Goal: Communication & Community: Answer question/provide support

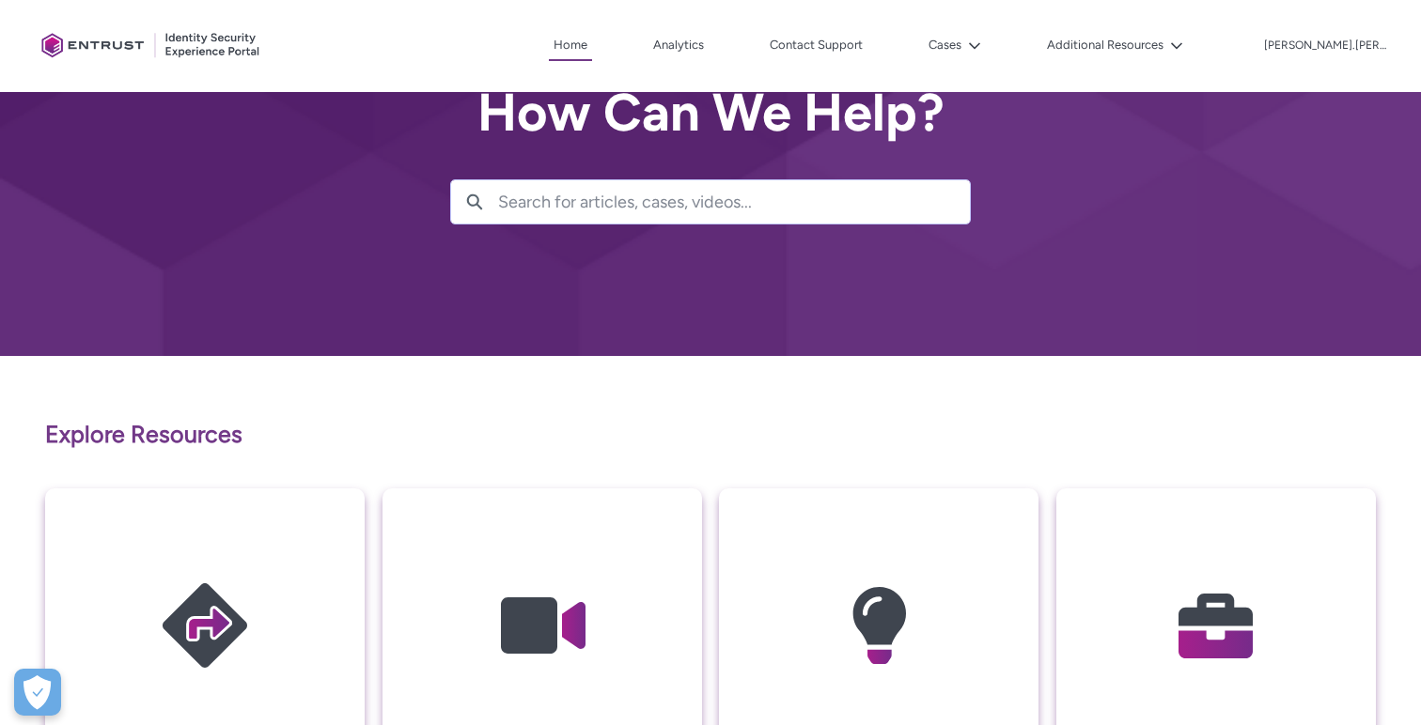
scroll to position [61, 0]
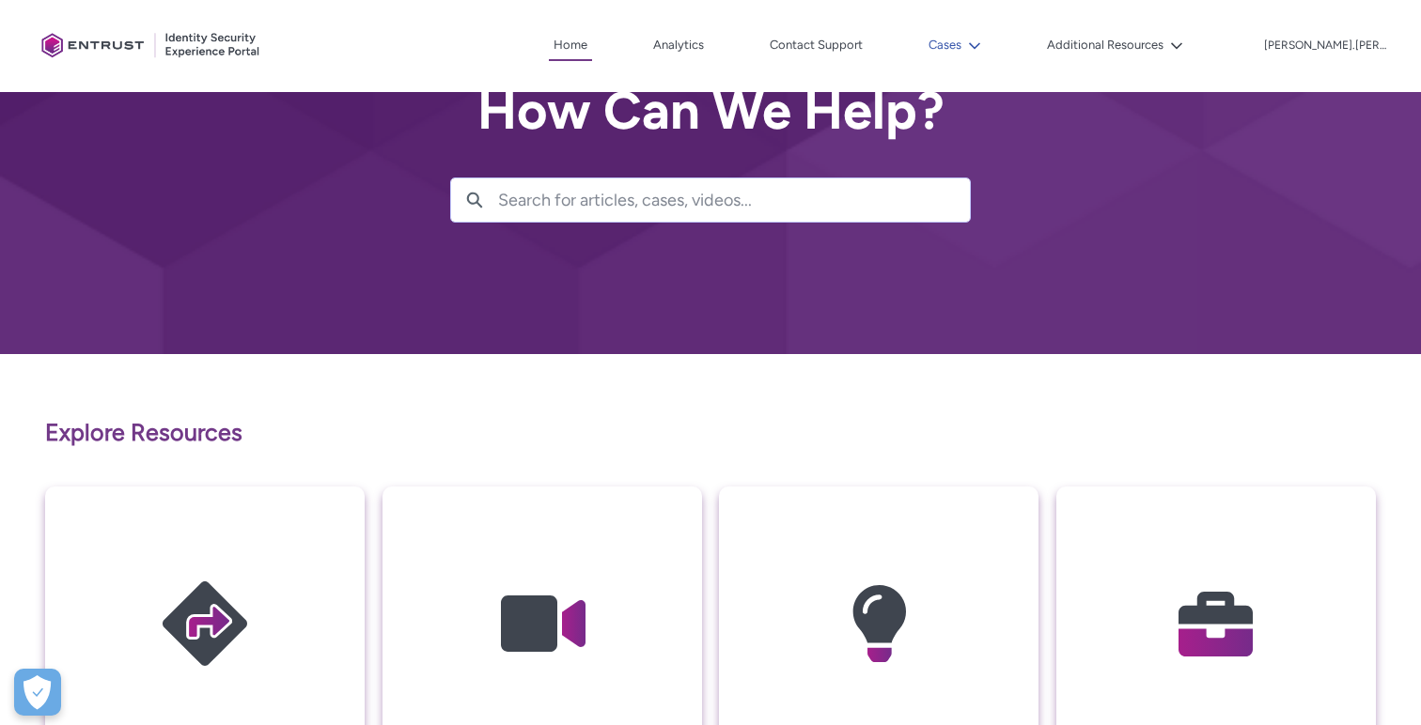
click at [968, 49] on button "Cases" at bounding box center [955, 45] width 62 height 28
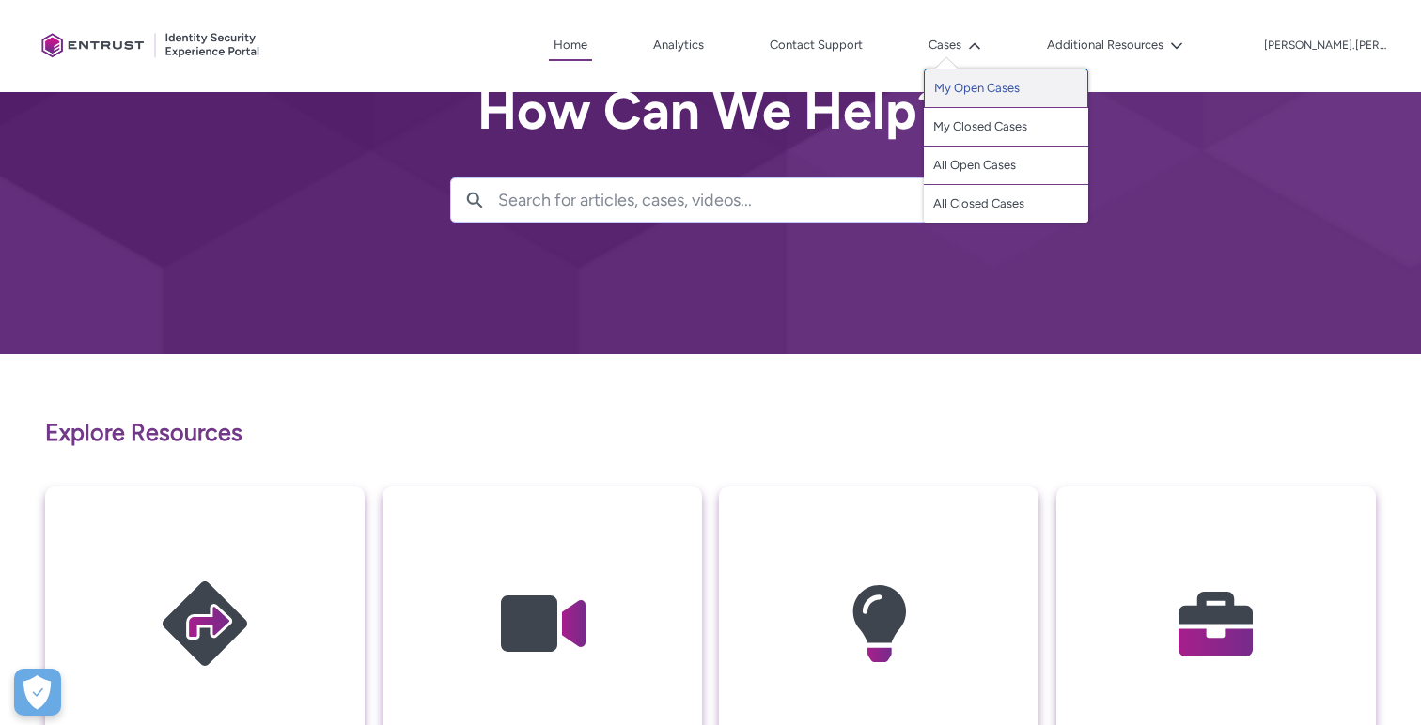
click at [980, 79] on link "My Open Cases" at bounding box center [1006, 88] width 164 height 39
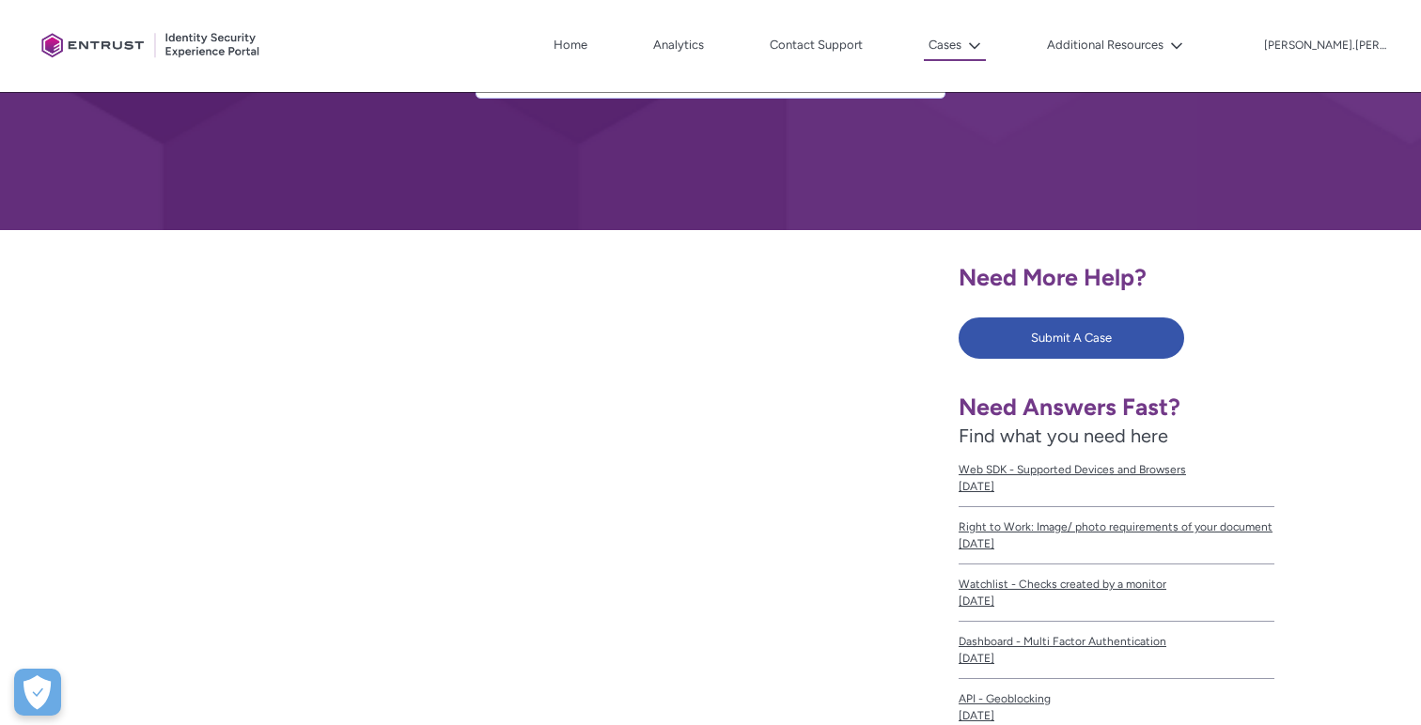
scroll to position [200, 0]
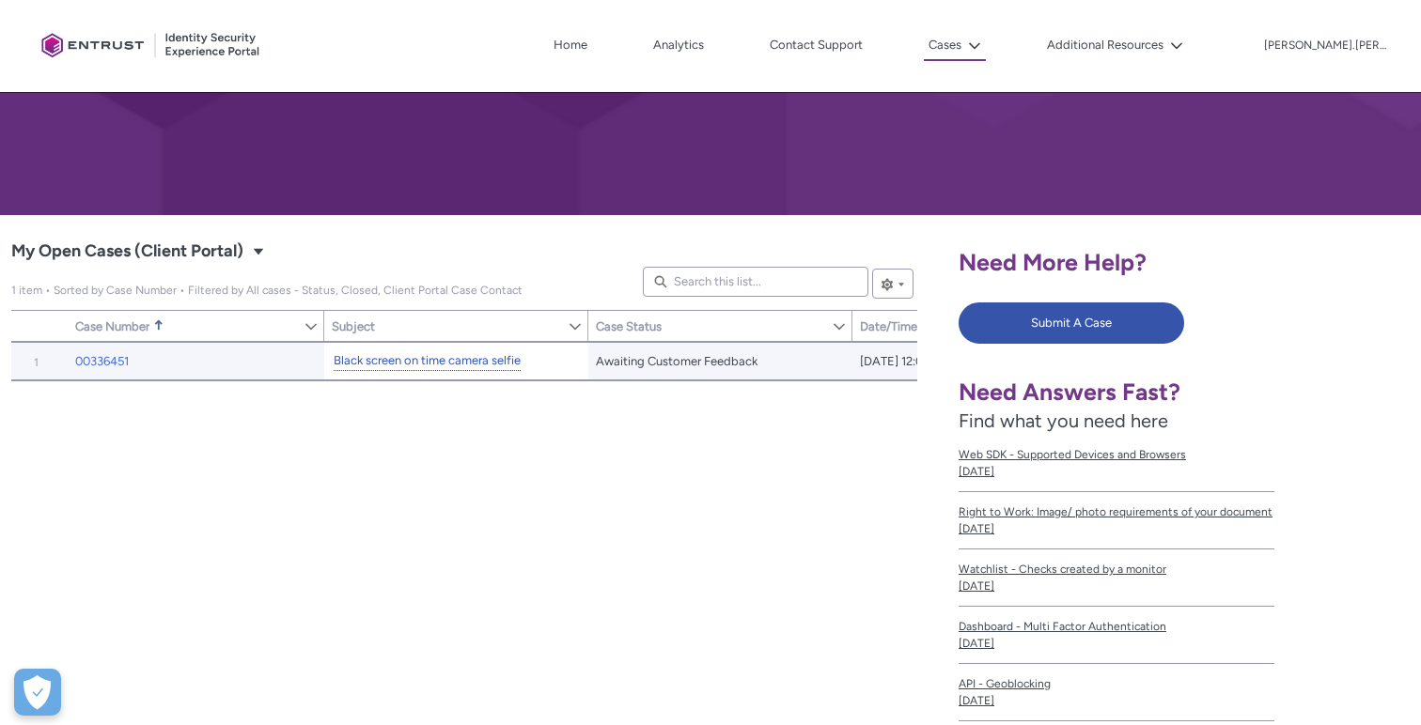
click at [467, 362] on link "Black screen on time camera selfie" at bounding box center [427, 361] width 187 height 20
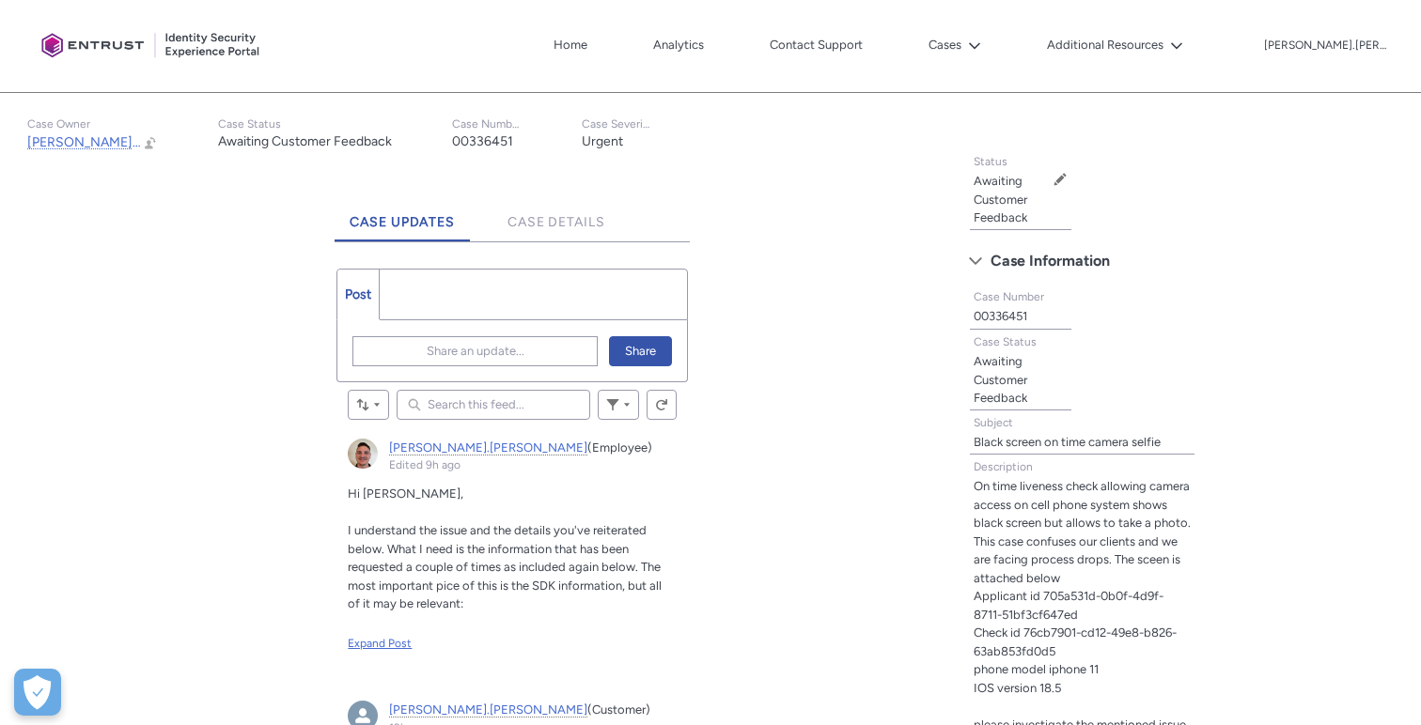
click at [395, 646] on div "Expand Post" at bounding box center [512, 643] width 328 height 17
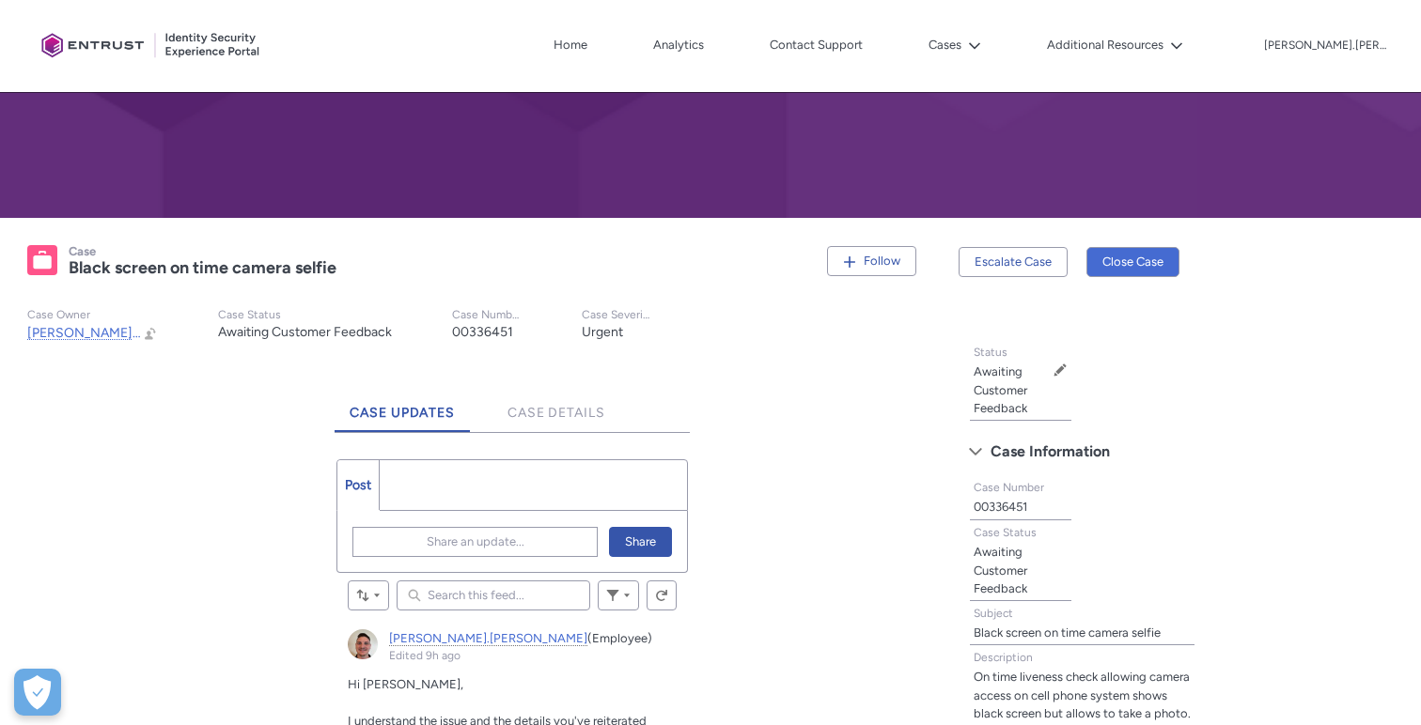
scroll to position [221, 0]
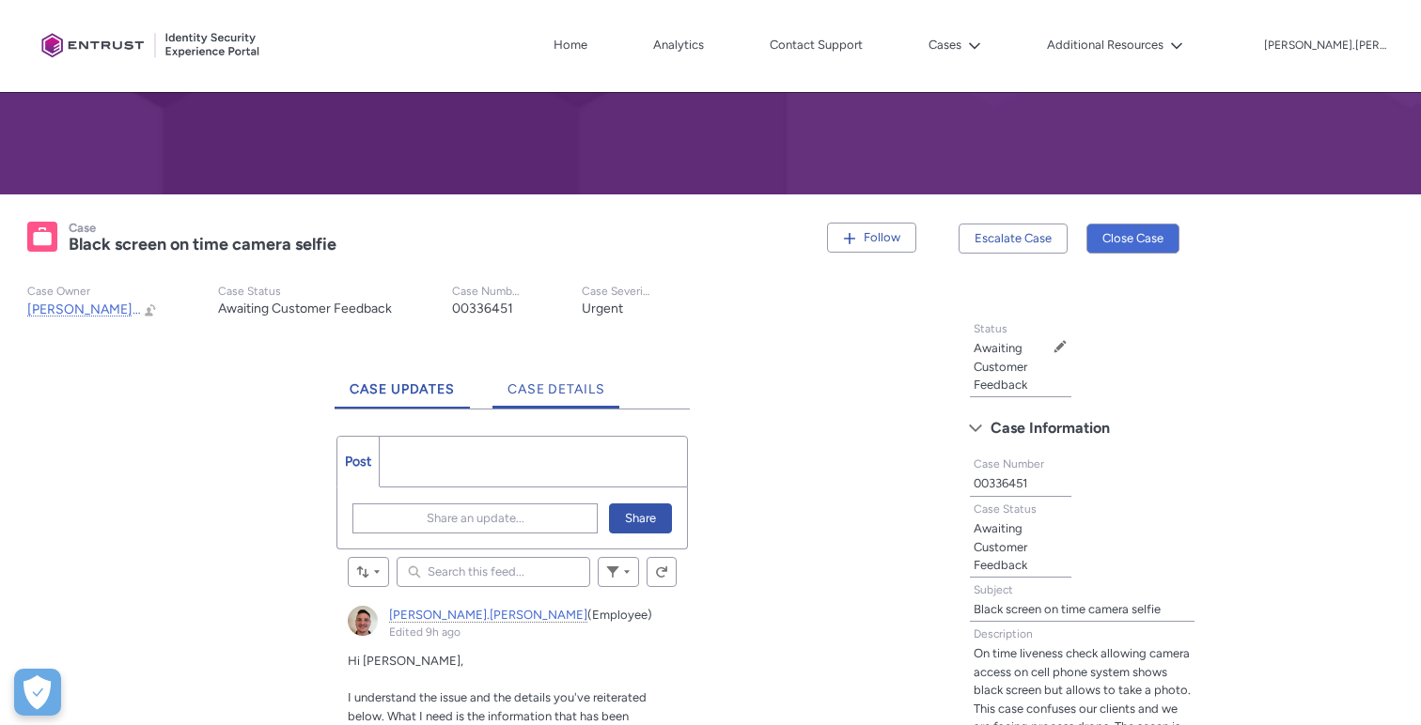
click at [573, 377] on link "Case Details" at bounding box center [556, 383] width 128 height 52
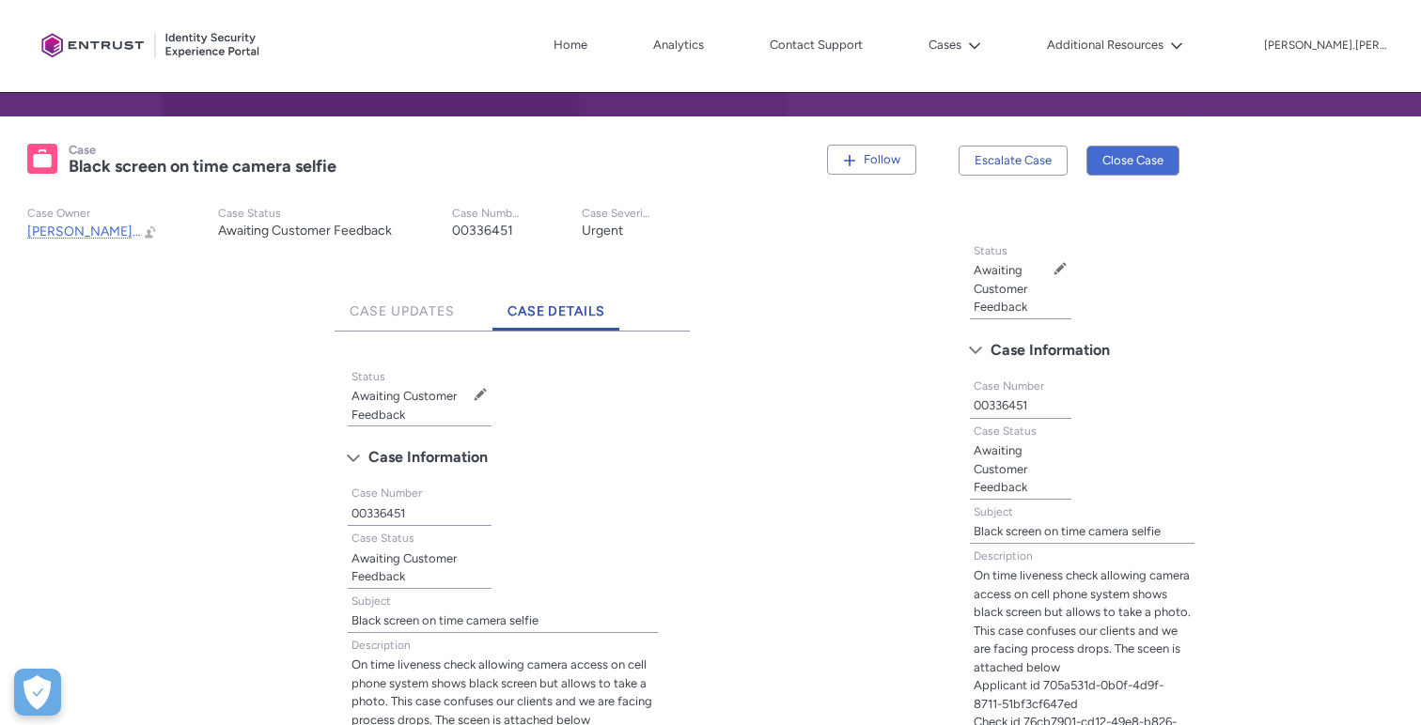
scroll to position [288, 0]
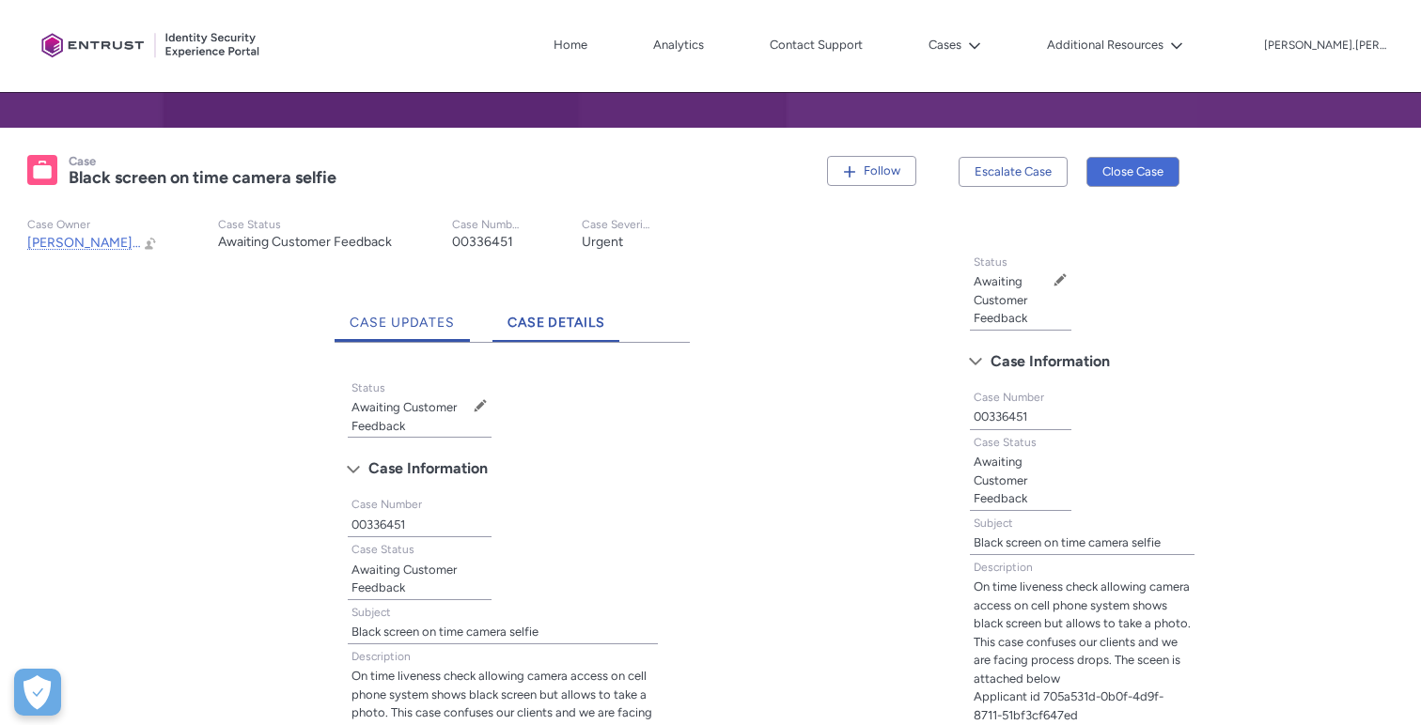
click at [435, 319] on span "Case Updates" at bounding box center [402, 323] width 105 height 16
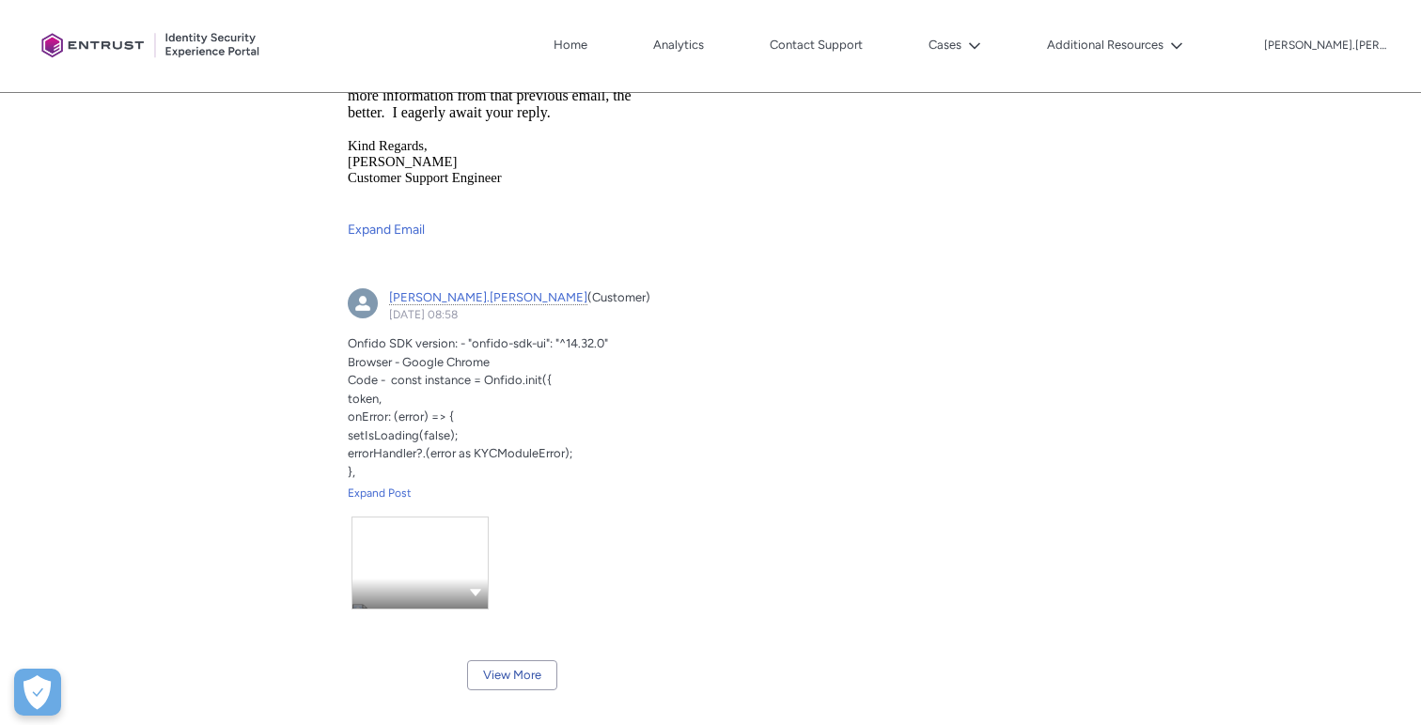
scroll to position [2640, 0]
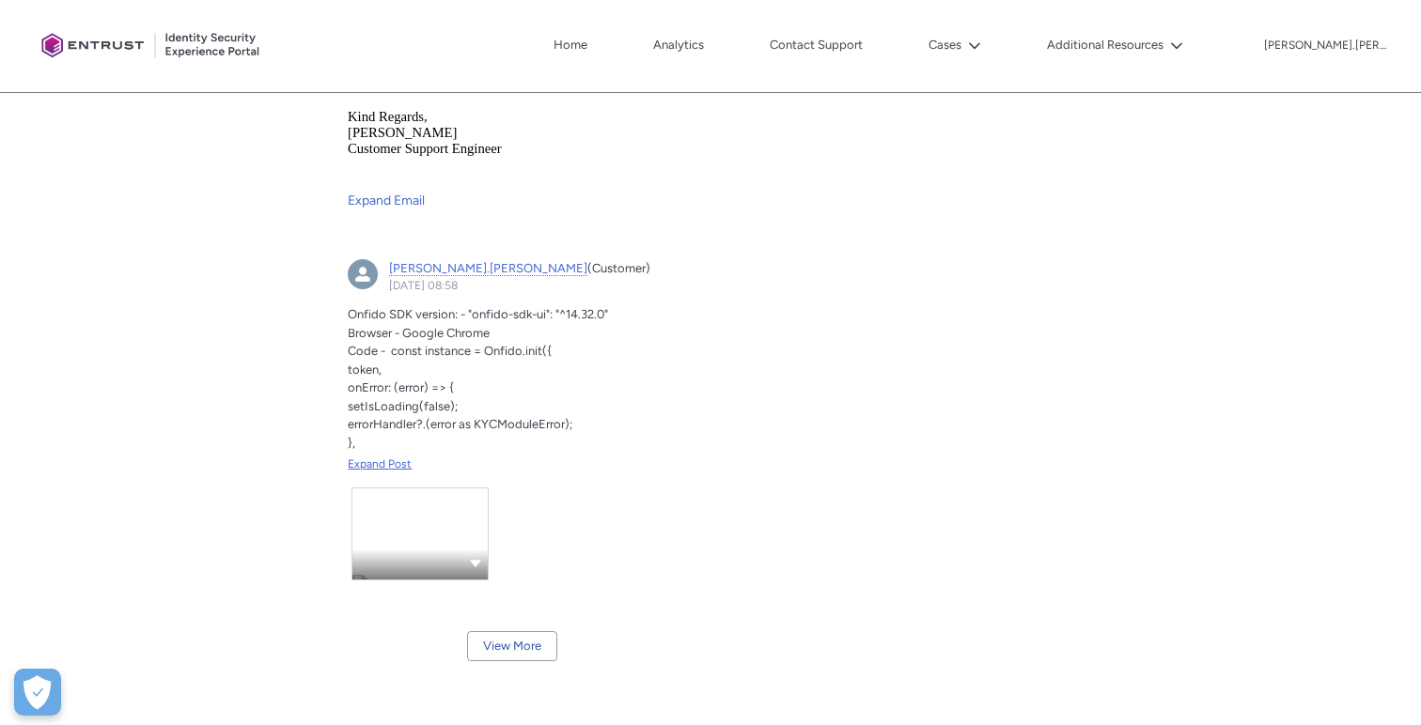
click at [388, 456] on div "Expand Post" at bounding box center [512, 464] width 328 height 17
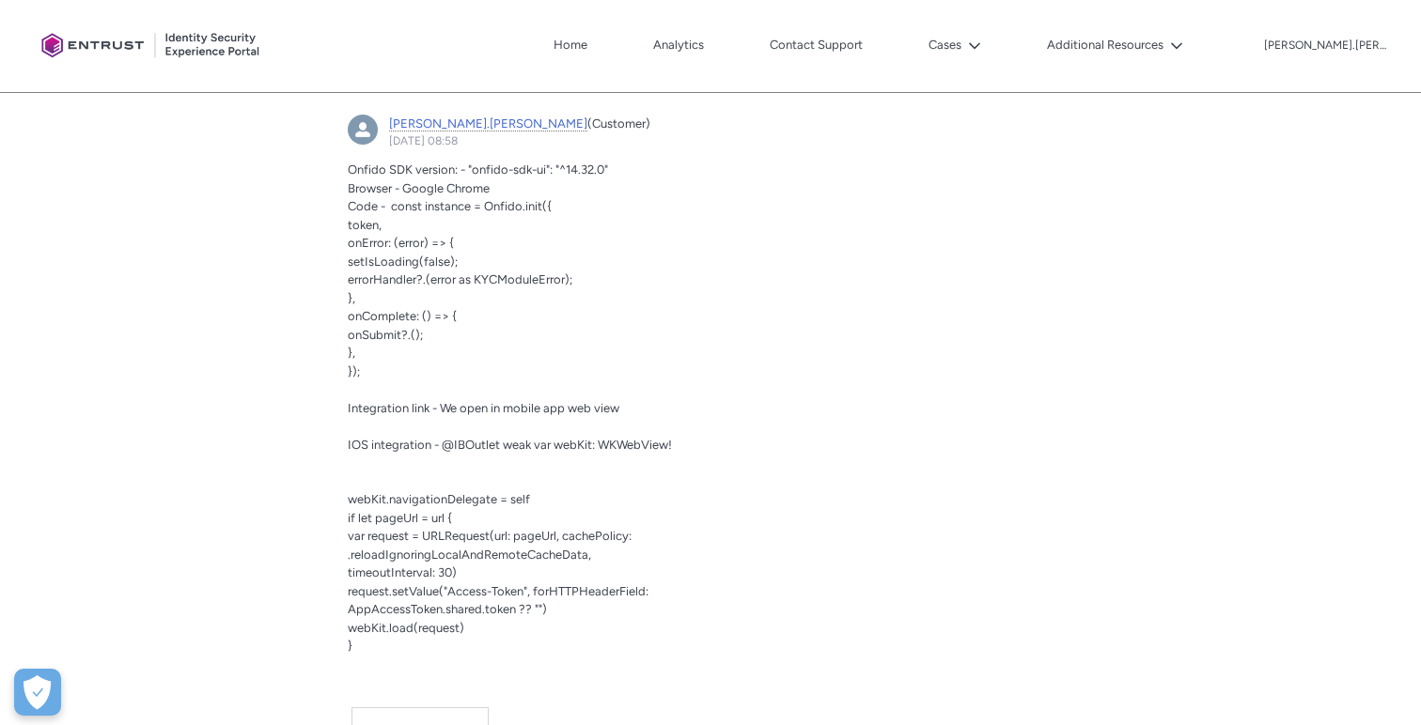
scroll to position [2760, 0]
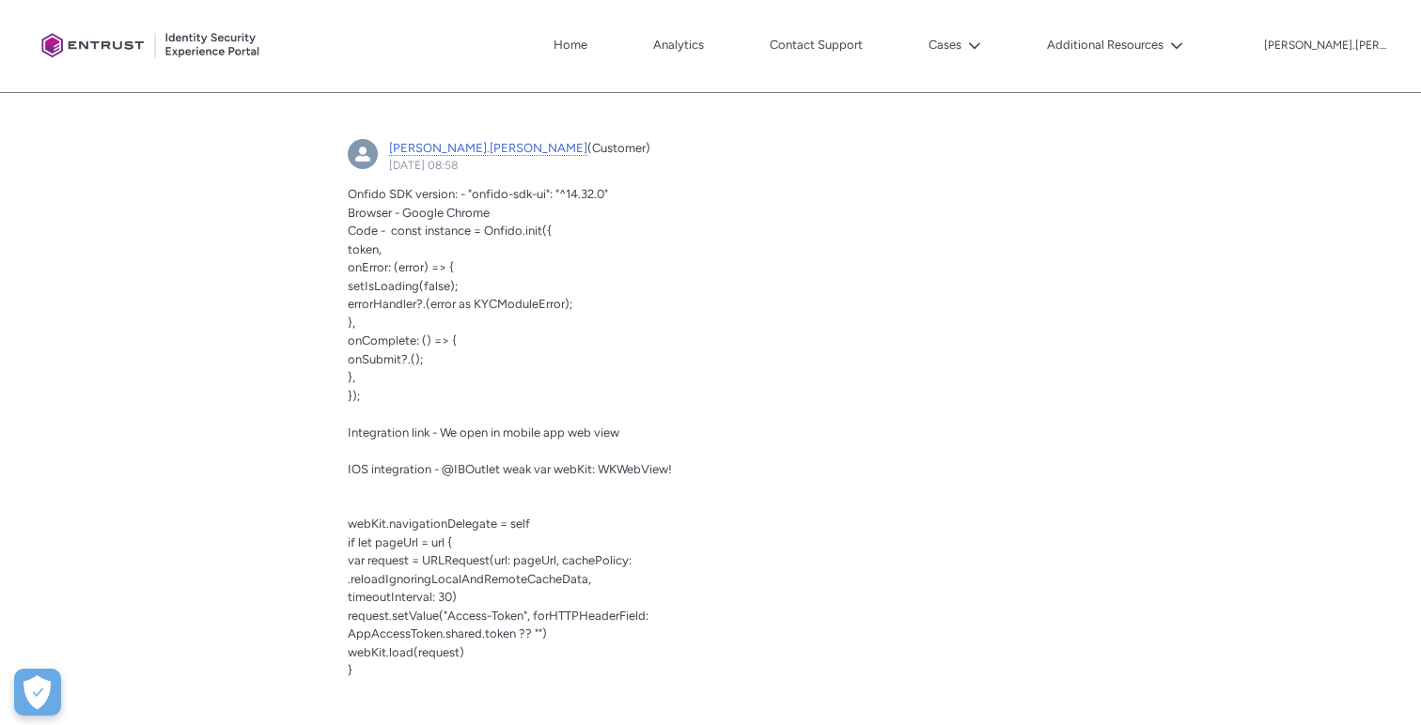
drag, startPoint x: 346, startPoint y: 174, endPoint x: 729, endPoint y: 649, distance: 610.7
copy div "Onfido SDK version: - "onfido-sdk-ui": "^14.32.0" Browser - Google Chrome Code …"
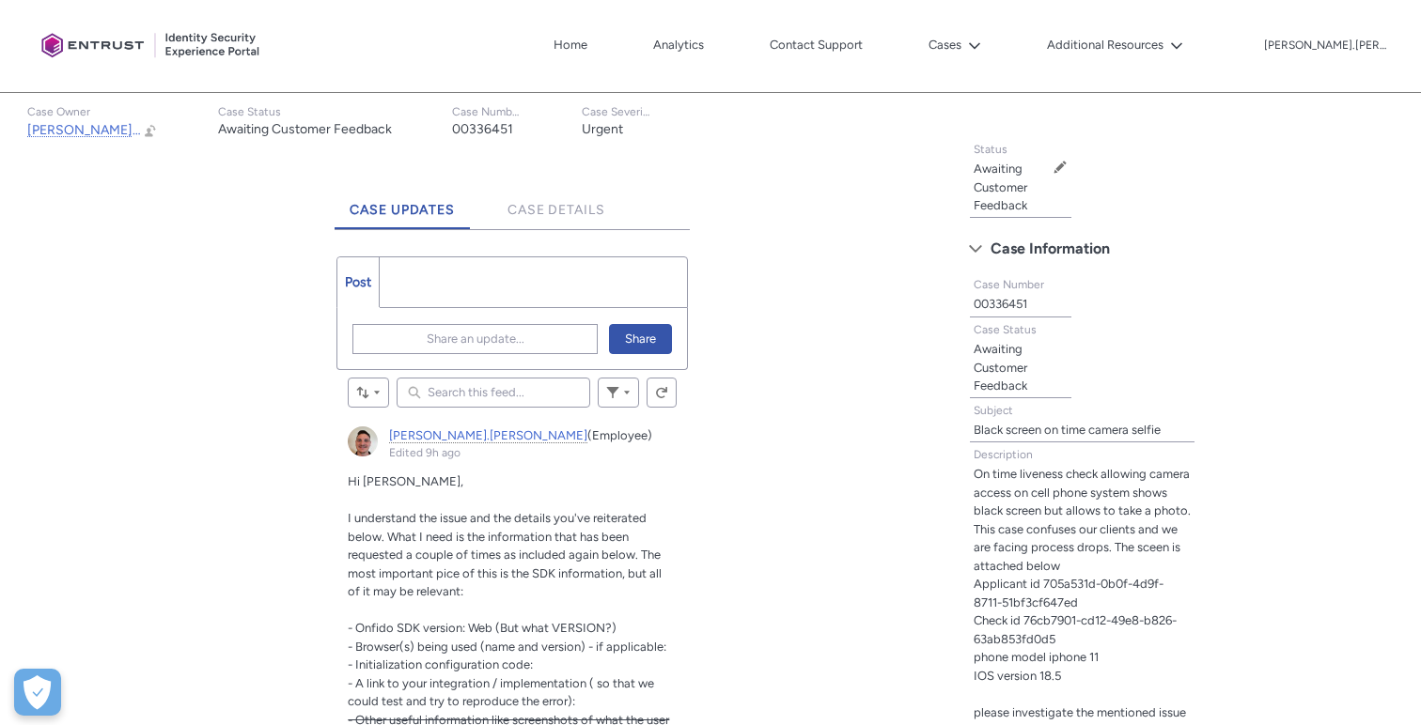
scroll to position [395, 0]
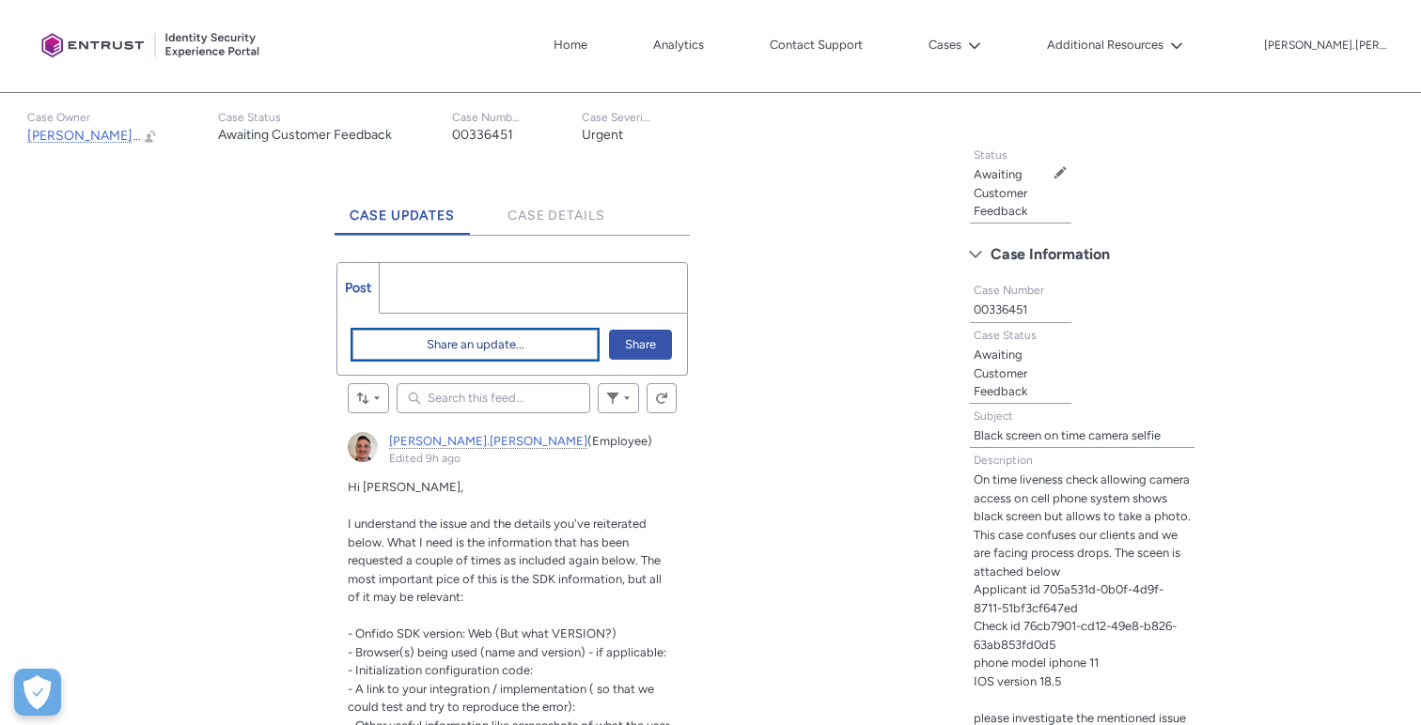
click at [526, 342] on button "Share an update..." at bounding box center [474, 345] width 244 height 30
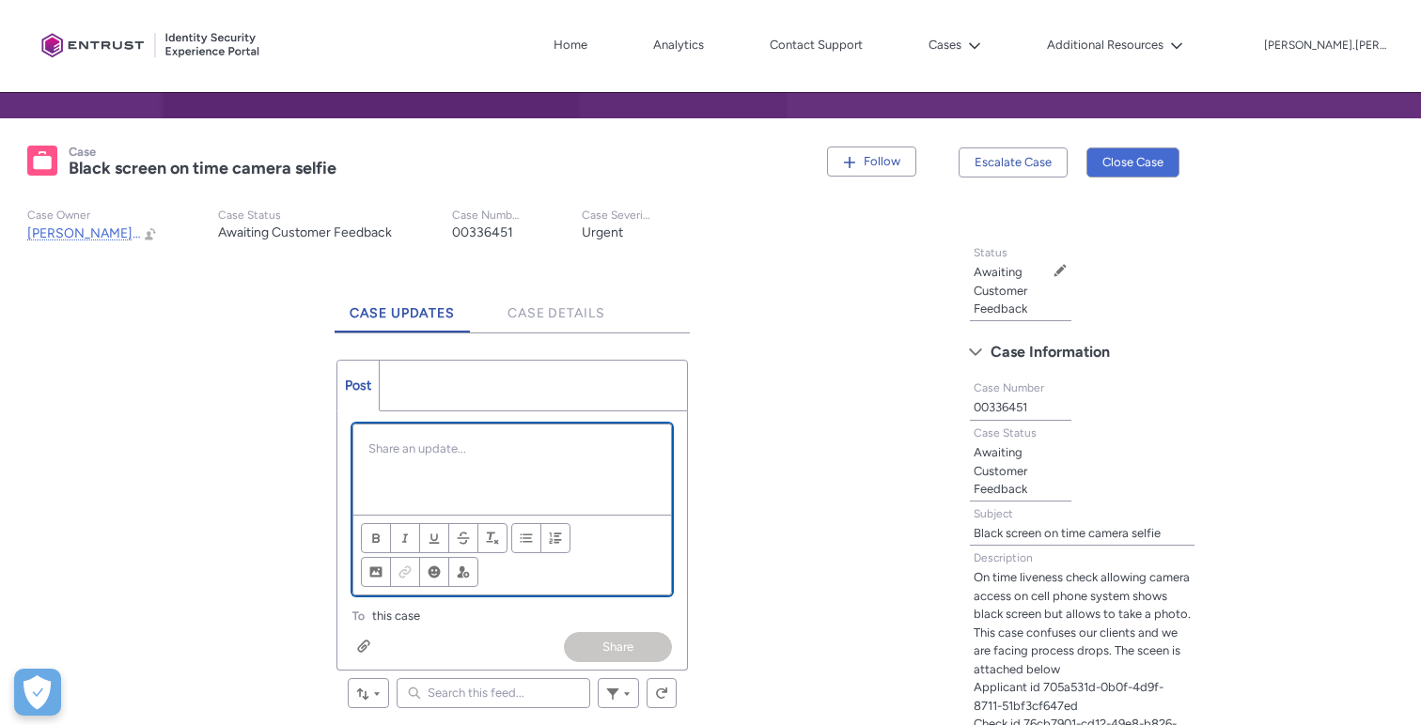
scroll to position [310, 0]
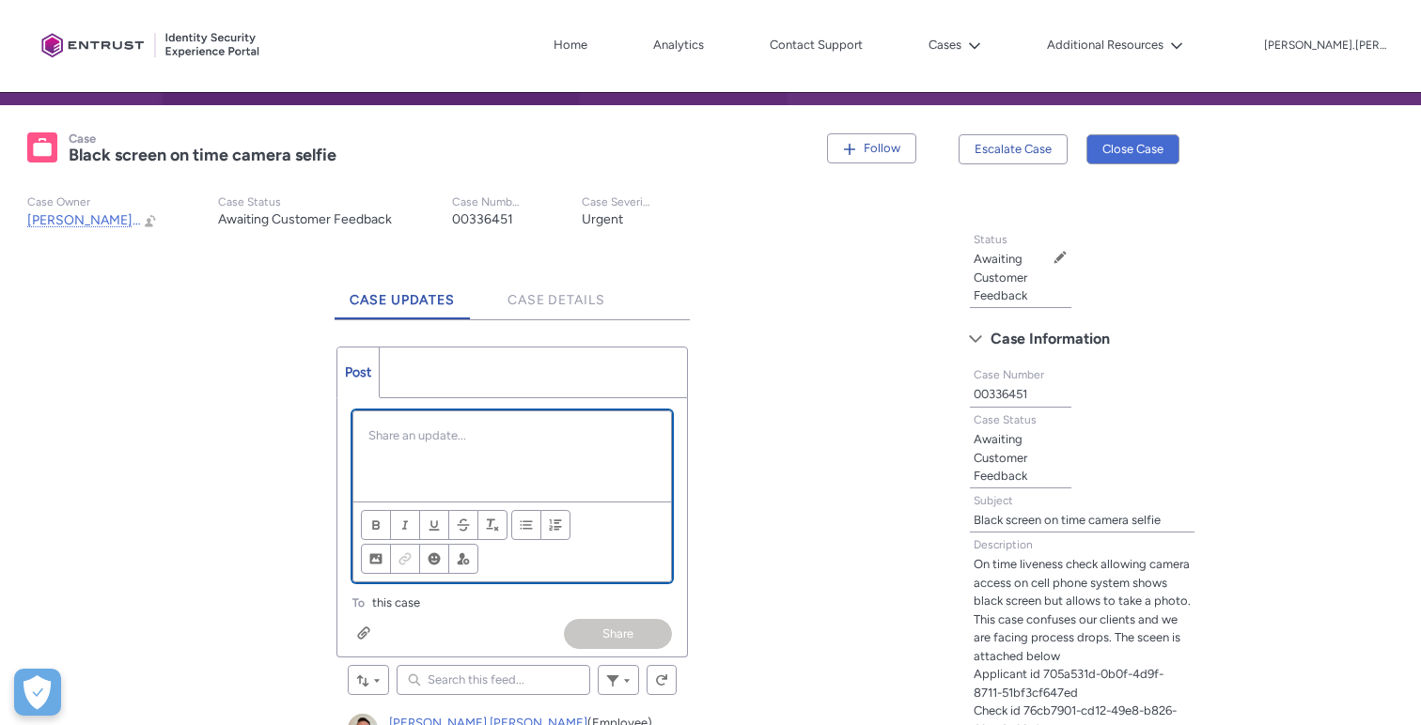
paste div "Chatter Publisher"
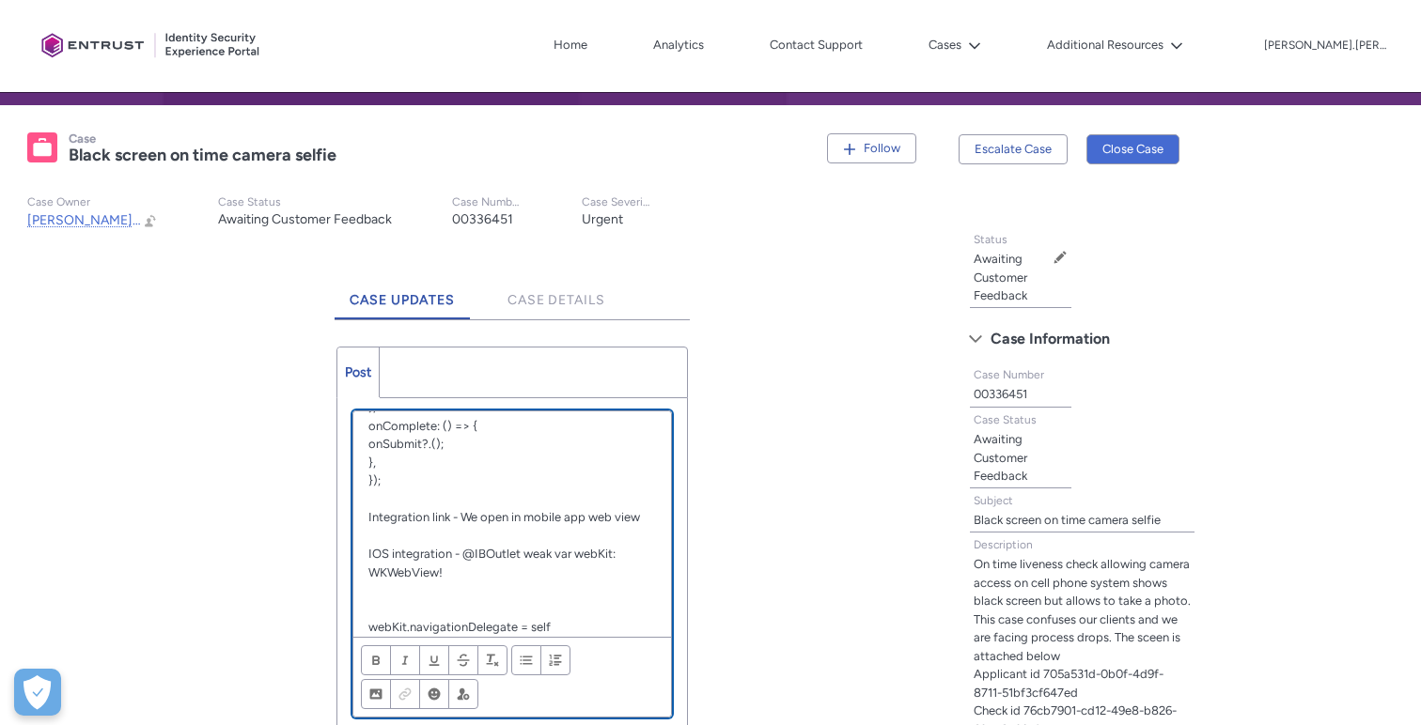
scroll to position [0, 0]
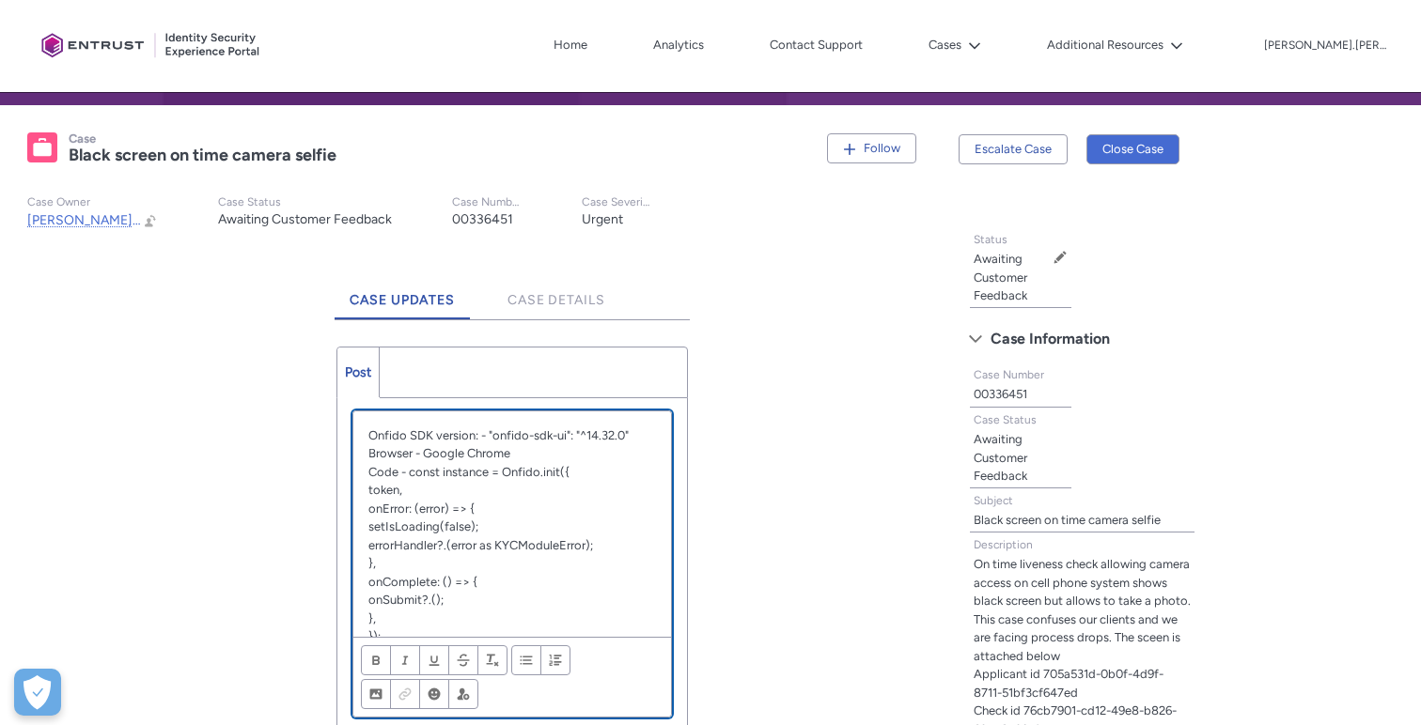
click at [523, 453] on p "Browser - Google Chrome" at bounding box center [511, 453] width 287 height 19
click at [523, 453] on p "Browser - Google Chrome," at bounding box center [511, 453] width 287 height 19
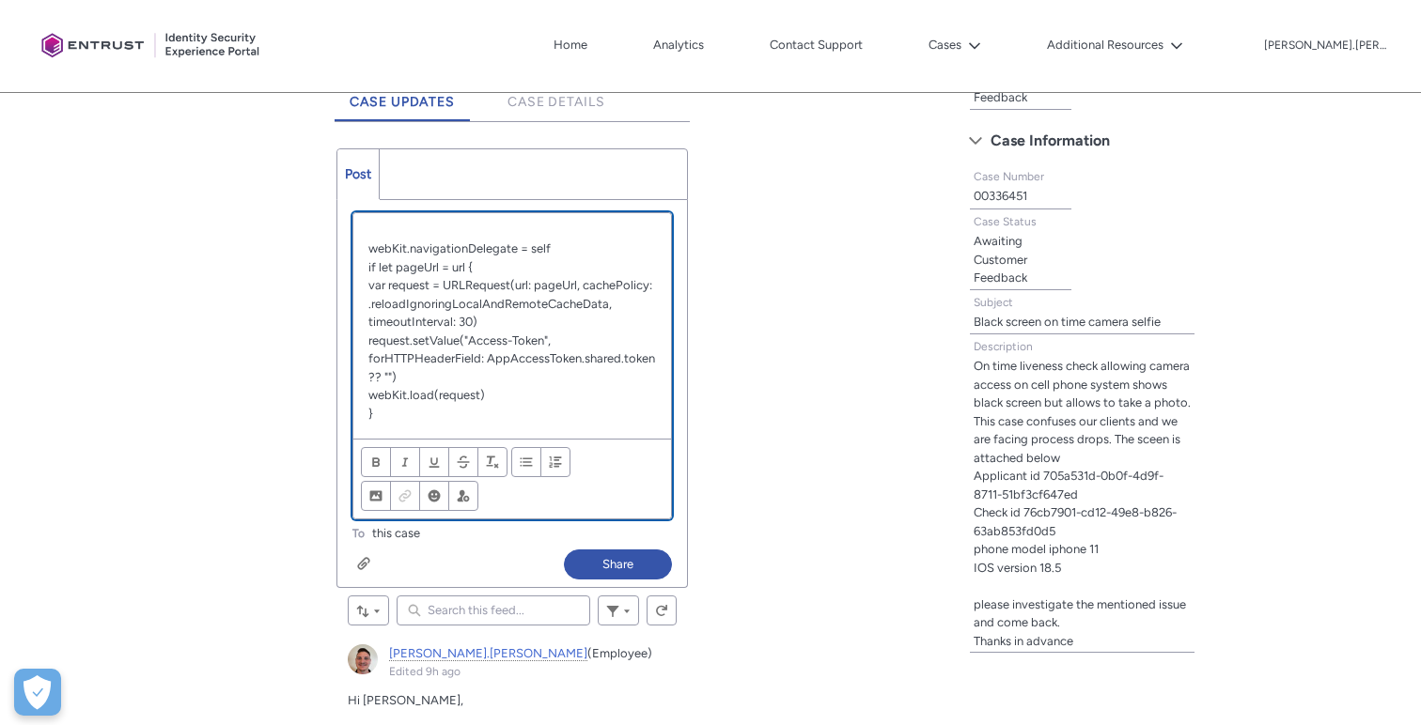
scroll to position [583, 0]
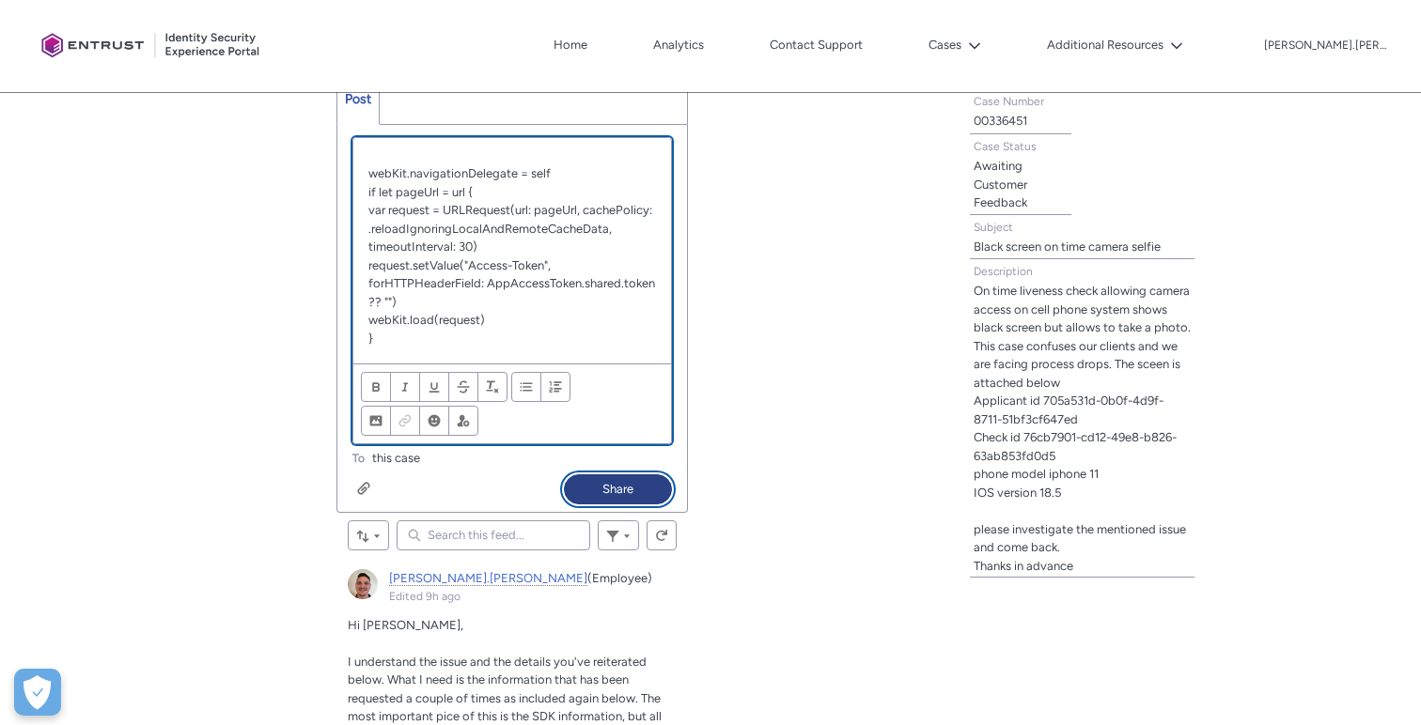
click at [621, 486] on button "Share" at bounding box center [618, 489] width 108 height 30
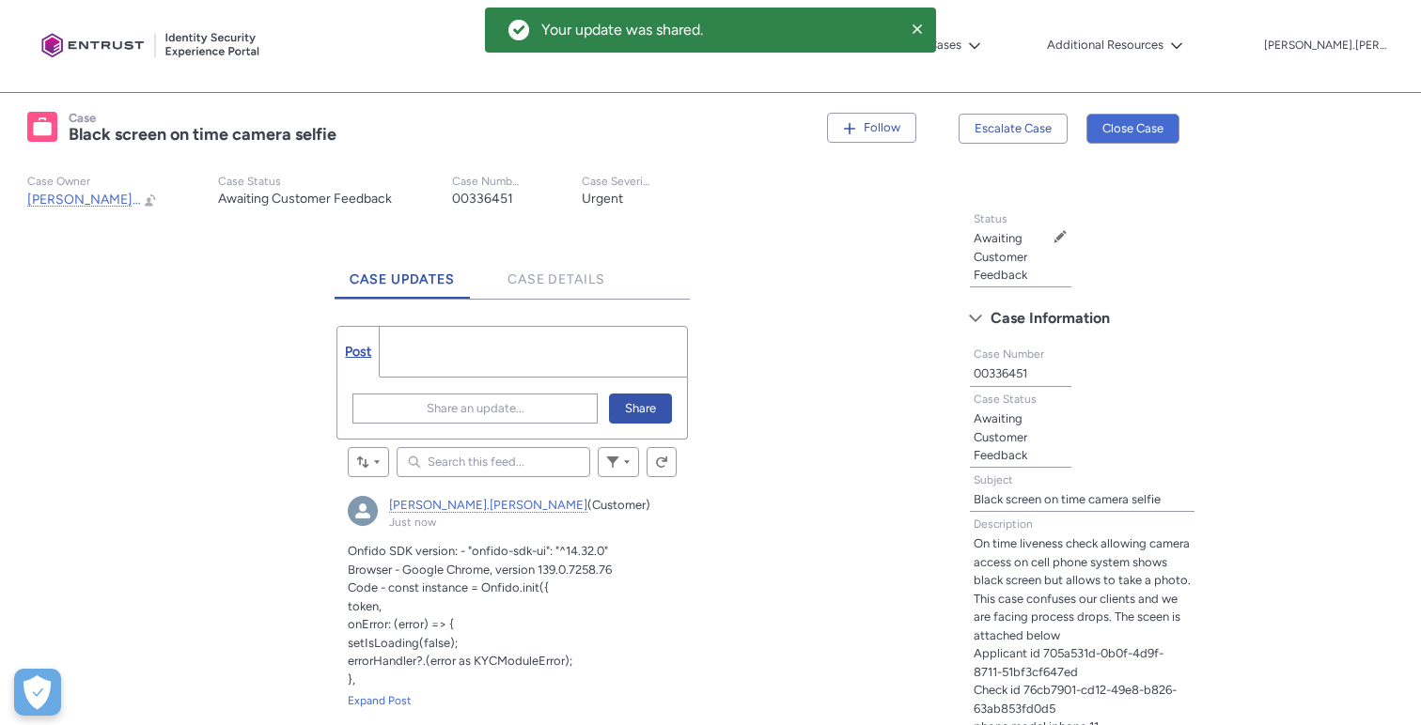
scroll to position [0, 0]
